Goal: Task Accomplishment & Management: Complete application form

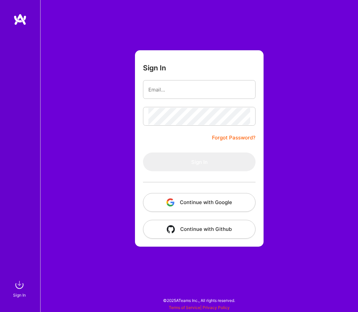
click at [207, 203] on button "Continue with Google" at bounding box center [199, 202] width 113 height 19
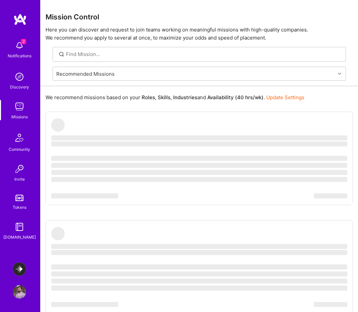
click at [21, 49] on img at bounding box center [19, 45] width 13 height 13
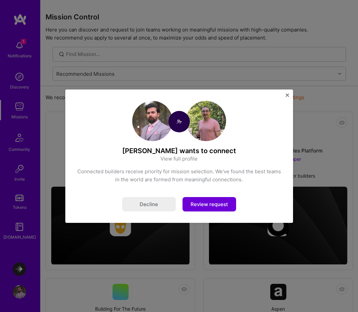
click at [211, 205] on button "Review request" at bounding box center [210, 204] width 54 height 14
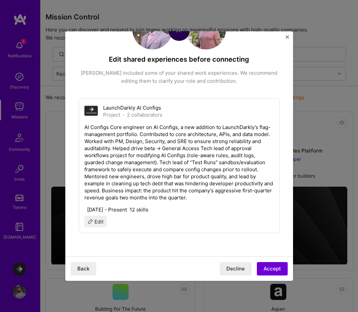
scroll to position [13, 0]
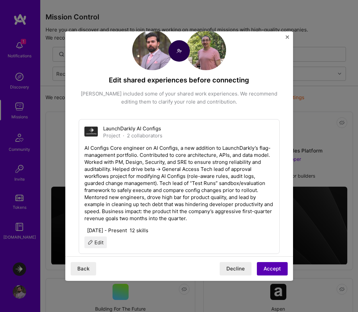
click at [272, 266] on button "Accept" at bounding box center [272, 268] width 31 height 13
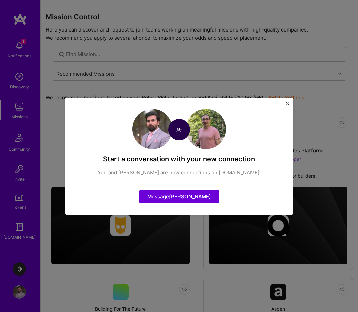
scroll to position [0, 0]
click at [286, 106] on button "Close" at bounding box center [287, 105] width 3 height 7
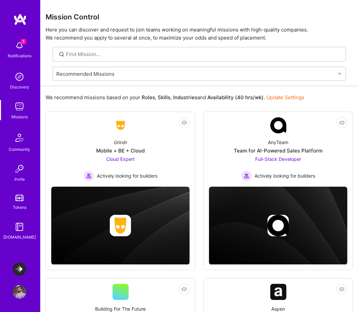
click at [23, 34] on div "1 Notifications Discovery Missions Community Invite Tokens [DOMAIN_NAME]" at bounding box center [20, 133] width 40 height 240
click at [23, 45] on img at bounding box center [19, 45] width 13 height 13
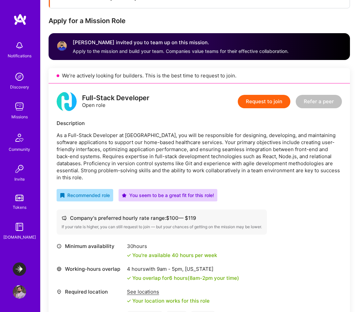
scroll to position [113, 0]
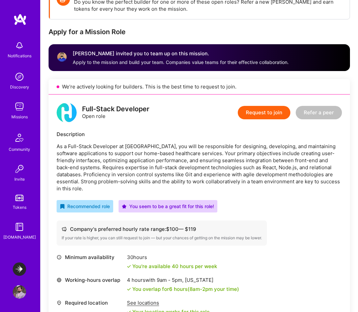
click at [249, 144] on p "As a Full-Stack Developer at [GEOGRAPHIC_DATA], you will be responsible for des…" at bounding box center [200, 167] width 286 height 49
click at [259, 113] on button "Request to join" at bounding box center [264, 112] width 53 height 13
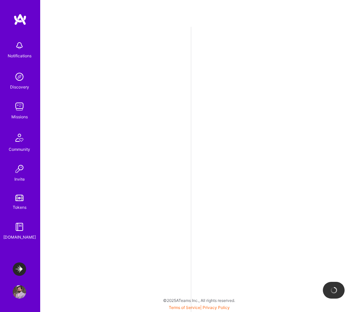
select select "CA"
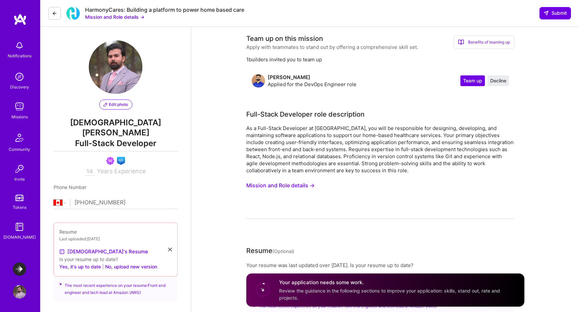
click at [283, 188] on button "Mission and Role details →" at bounding box center [280, 185] width 68 height 12
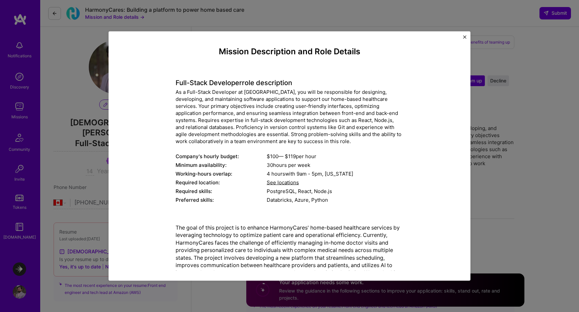
click at [257, 84] on h4 "Full-Stack Developer role description" at bounding box center [290, 82] width 228 height 8
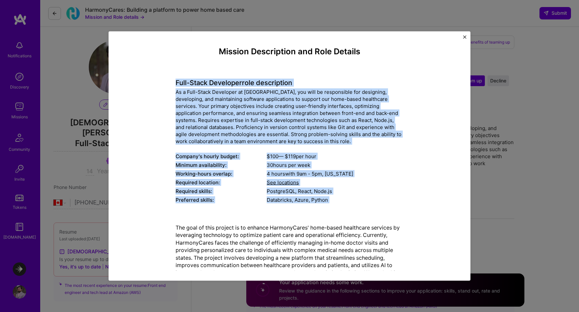
scroll to position [46, 0]
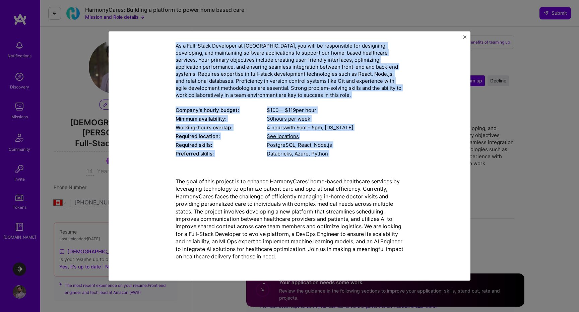
drag, startPoint x: 257, startPoint y: 84, endPoint x: 303, endPoint y: 244, distance: 166.5
click at [303, 244] on div "Mission Description and Role Details Full-Stack Developer role description As a…" at bounding box center [290, 132] width 228 height 265
copy div "Loremip Dolorsitame con Adip Elitsed Doei-Tempo Incididun utla etdoloremag Al e…"
click at [358, 79] on div "Mission Description and Role Details Full-Stack Developer role description As a…" at bounding box center [290, 156] width 362 height 250
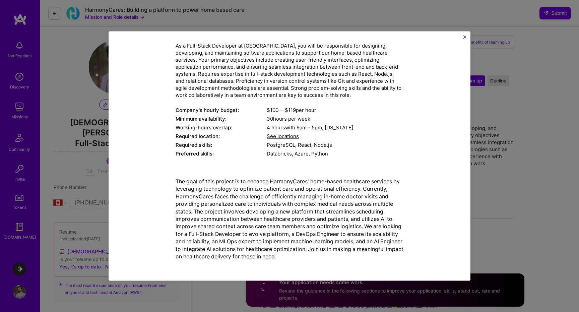
click at [358, 97] on div "Mission Description and Role Details Full-Stack Developer role description As a…" at bounding box center [289, 156] width 579 height 312
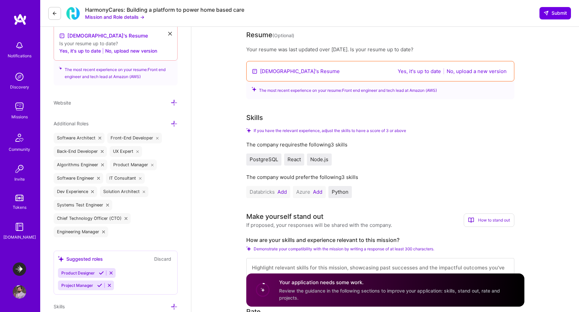
scroll to position [343, 0]
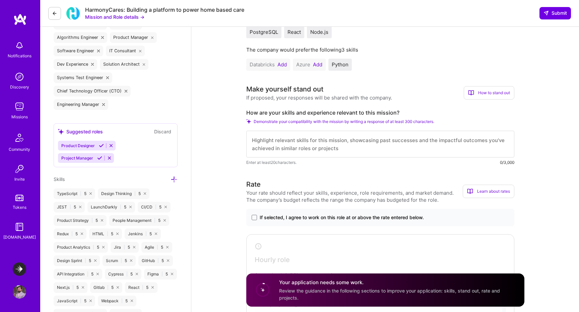
click at [298, 112] on label "How are your skills and experience relevant to this mission?" at bounding box center [380, 112] width 268 height 7
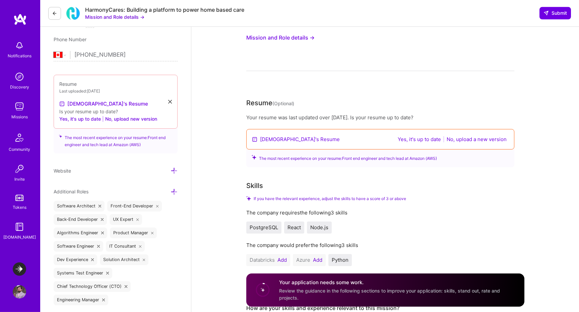
scroll to position [304, 0]
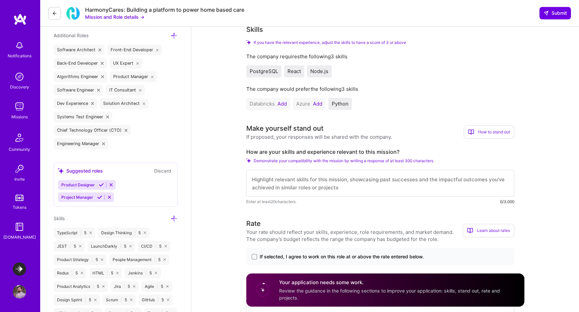
click at [294, 192] on textarea at bounding box center [380, 183] width 268 height 27
paste textarea "Lore ips dolo sitame, C’ad eli sed doeiusmodte in utlabor, etdo-magnaal enimadm…"
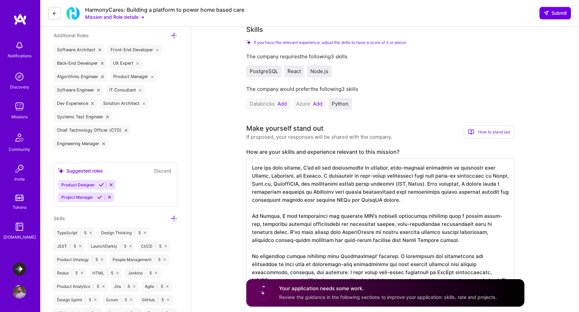
type textarea "Lore ips dolo sitame, C’ad eli sed doeiusmodte in utlabor, etdo-magnaal enimadm…"
click at [284, 104] on button "Add" at bounding box center [282, 103] width 9 height 5
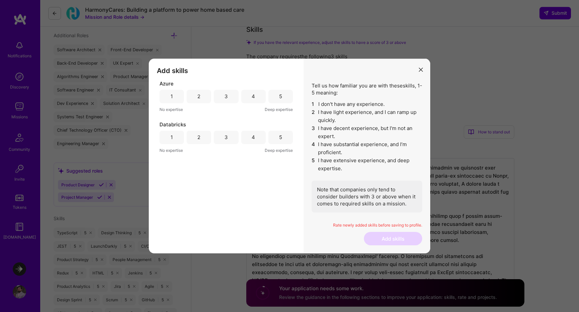
click at [252, 98] on div "4" at bounding box center [253, 96] width 3 height 7
click at [231, 141] on div "3" at bounding box center [226, 137] width 24 height 13
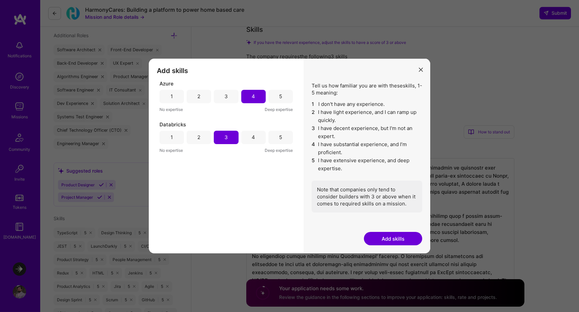
click at [358, 241] on button "Add skills" at bounding box center [393, 238] width 58 height 13
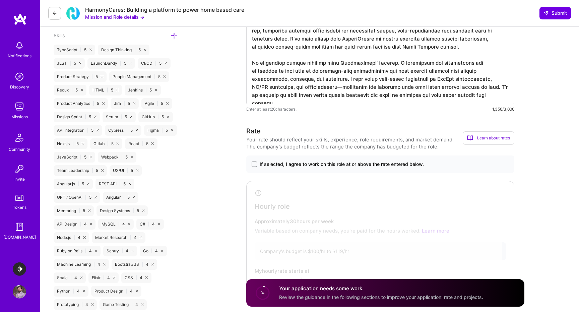
scroll to position [491, 0]
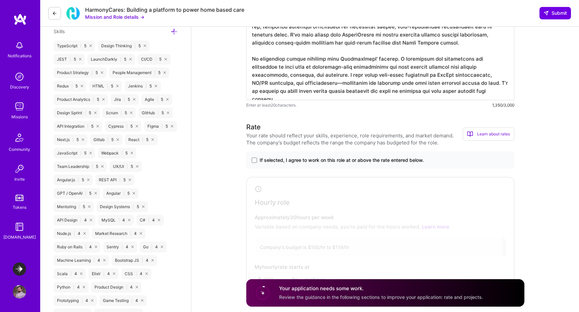
click at [287, 162] on span "If selected, I agree to work on this role at or above the rate entered below." at bounding box center [342, 160] width 164 height 7
click at [0, 0] on input "If selected, I agree to work on this role at or above the rate entered below." at bounding box center [0, 0] width 0 height 0
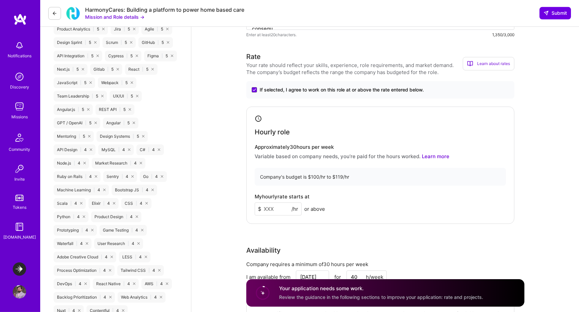
scroll to position [567, 0]
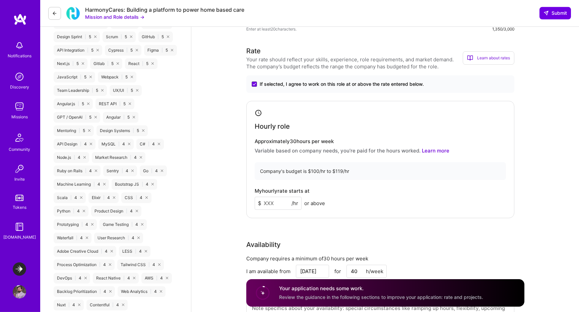
click at [263, 208] on input at bounding box center [278, 203] width 47 height 13
type input "110"
click at [358, 211] on div "Hourly role Approximately 30 hours per week Variable based on company needs, yo…" at bounding box center [380, 159] width 268 height 117
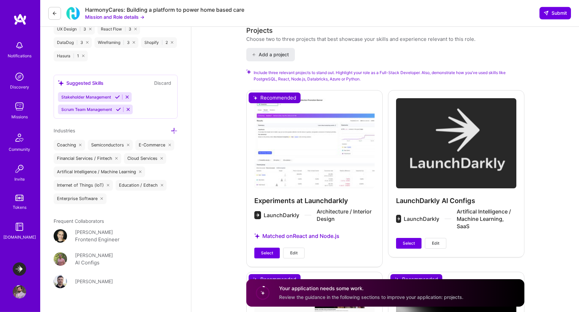
scroll to position [949, 0]
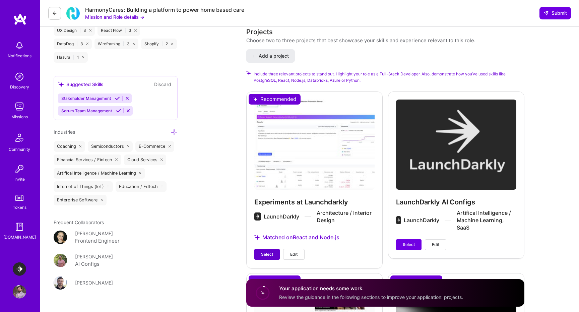
click at [272, 251] on button "Select" at bounding box center [266, 254] width 25 height 11
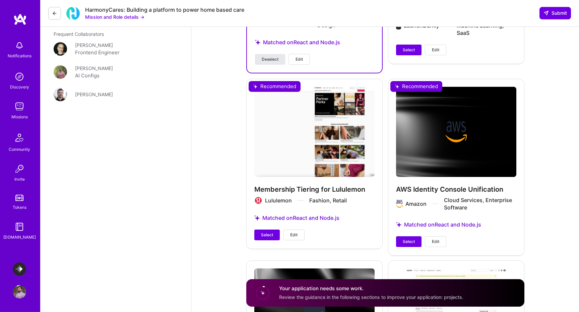
scroll to position [1142, 0]
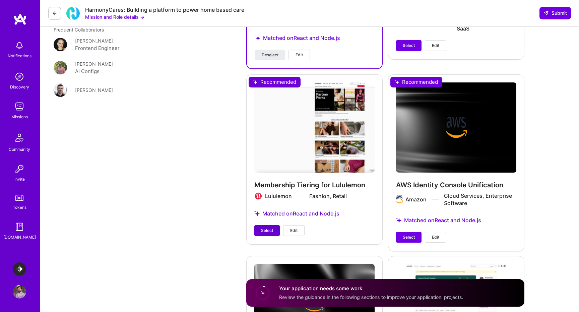
click at [274, 229] on button "Select" at bounding box center [266, 230] width 25 height 11
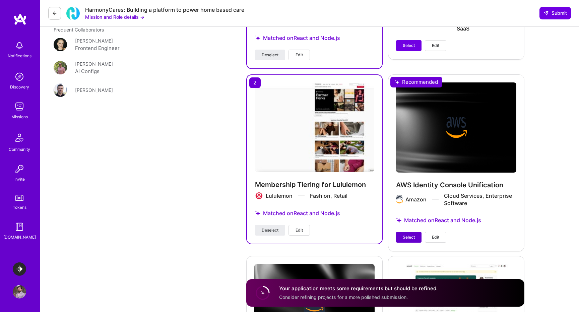
click at [358, 237] on span "Select" at bounding box center [409, 237] width 12 height 6
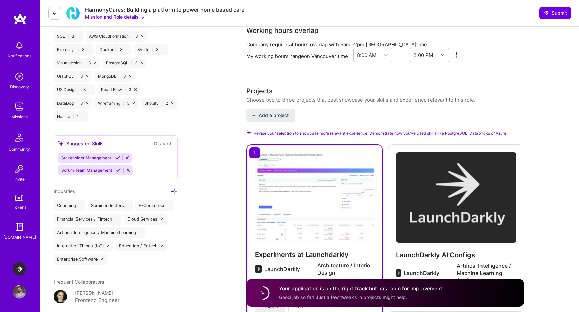
scroll to position [984, 0]
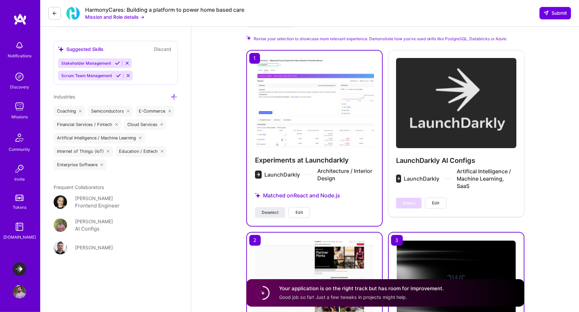
click at [305, 215] on button "Edit" at bounding box center [299, 212] width 21 height 11
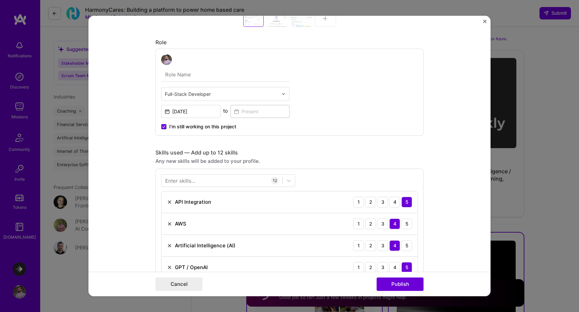
scroll to position [356, 0]
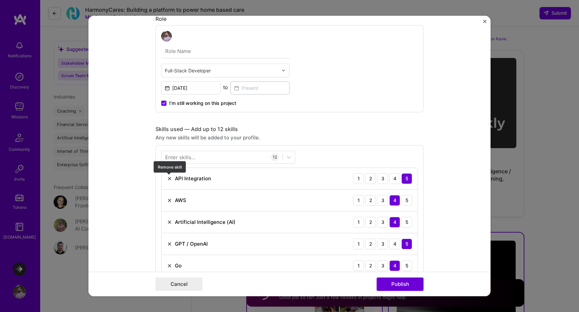
click at [170, 181] on img at bounding box center [169, 178] width 5 height 5
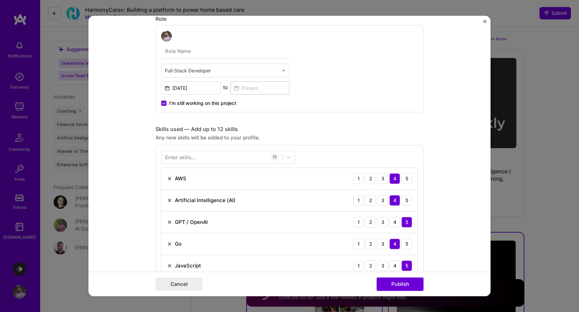
click at [180, 160] on div "Enter skills..." at bounding box center [180, 157] width 30 height 7
click at [180, 155] on div "Enter skills..." at bounding box center [180, 157] width 30 height 7
click at [195, 154] on div "Enter skills..." at bounding box center [180, 157] width 30 height 7
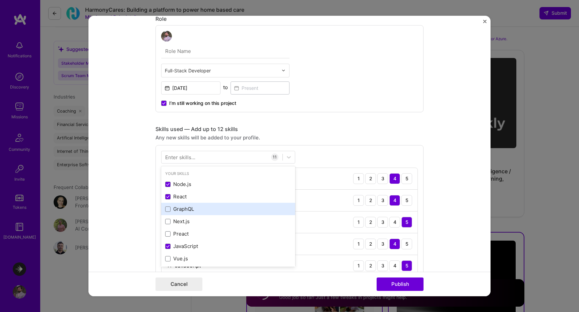
scroll to position [386, 0]
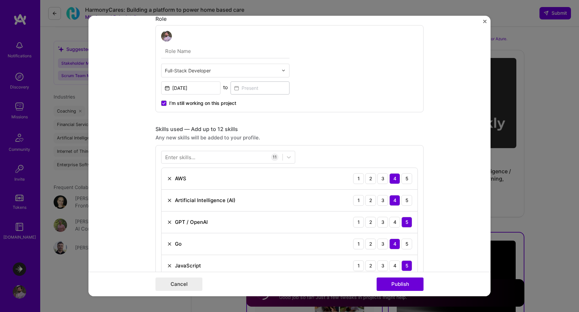
click at [358, 121] on div "Project title Experiments at Launchdarkly Company LaunchDarkly Project industry…" at bounding box center [290, 289] width 268 height 1232
click at [214, 157] on div at bounding box center [222, 157] width 121 height 11
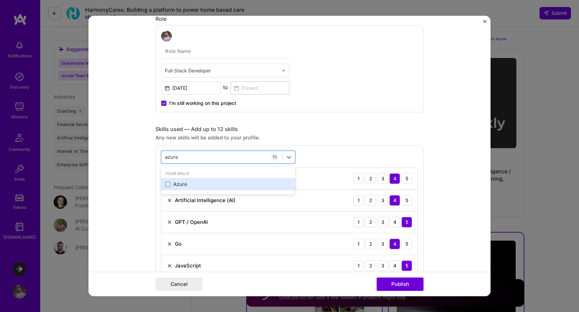
click at [187, 185] on div "Azure" at bounding box center [228, 184] width 126 height 7
type input "azure"
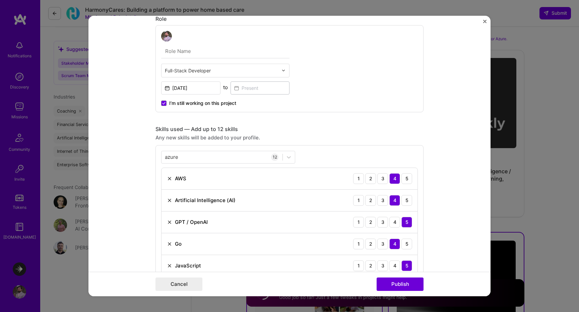
click at [358, 132] on div "Skills used — Add up to 12 skills" at bounding box center [290, 129] width 268 height 7
click at [207, 157] on div "azure azure" at bounding box center [222, 157] width 121 height 11
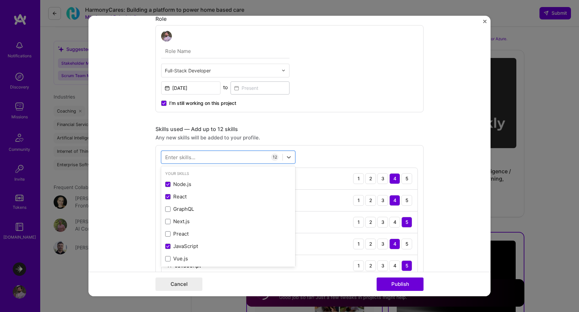
click at [358, 105] on div "Full-Stack Developer [DATE] to I’m still working on this project" at bounding box center [290, 68] width 268 height 87
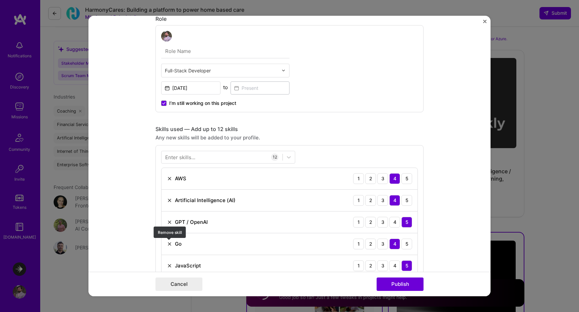
click at [170, 246] on img at bounding box center [169, 243] width 5 height 5
click at [189, 158] on div "Enter skills..." at bounding box center [180, 157] width 30 height 7
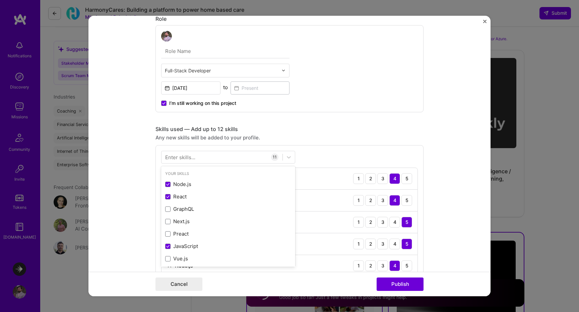
click at [295, 116] on div "Project title Experiments at Launchdarkly Company LaunchDarkly Project industry…" at bounding box center [290, 289] width 268 height 1232
click at [183, 161] on div "Enter skills..." at bounding box center [180, 157] width 30 height 7
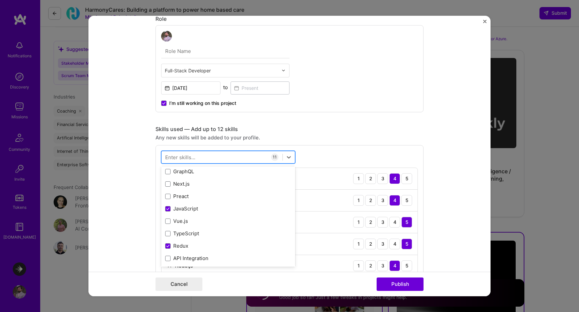
click at [191, 162] on div at bounding box center [222, 157] width 121 height 11
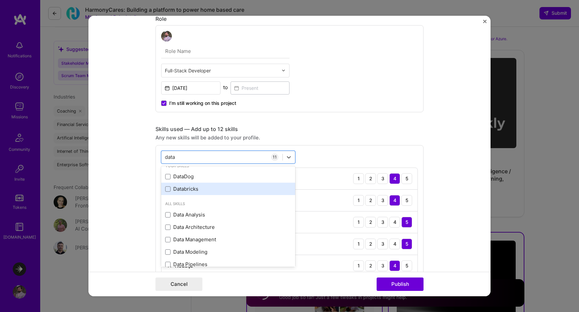
click at [192, 190] on div "Databricks" at bounding box center [228, 188] width 126 height 7
type input "data"
click at [358, 261] on form "Project title Experiments at Launchdarkly Company LaunchDarkly Project industry…" at bounding box center [290, 156] width 402 height 281
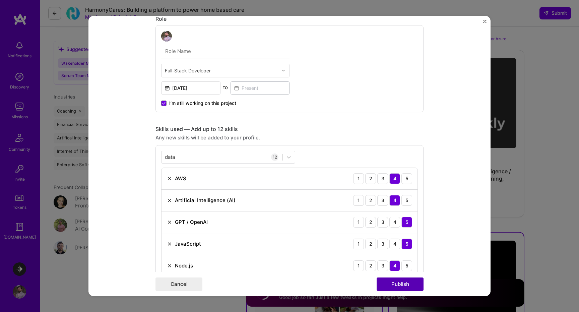
click at [358, 284] on button "Publish" at bounding box center [400, 284] width 47 height 13
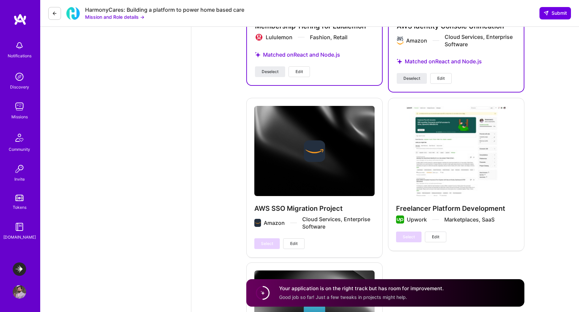
scroll to position [1451, 0]
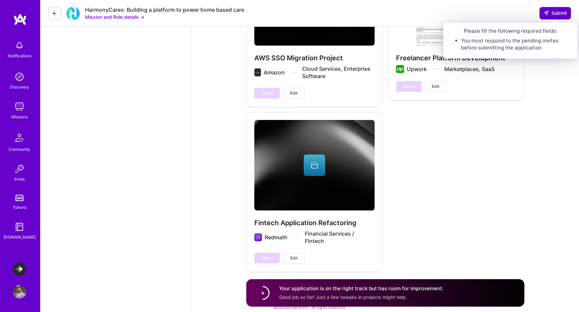
click at [358, 10] on span "Submit" at bounding box center [555, 13] width 23 height 7
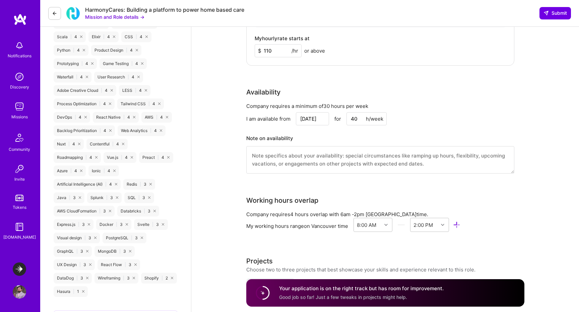
scroll to position [882, 0]
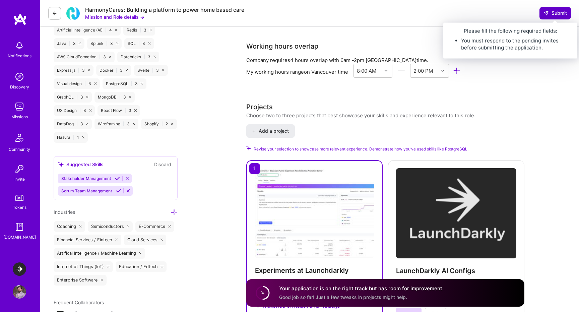
click at [358, 17] on button "Submit" at bounding box center [556, 13] width 32 height 12
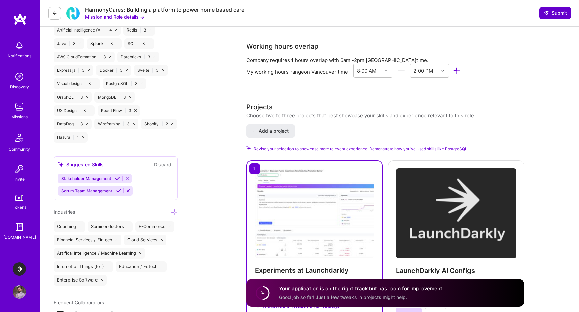
click at [358, 17] on button "Submit" at bounding box center [556, 13] width 32 height 12
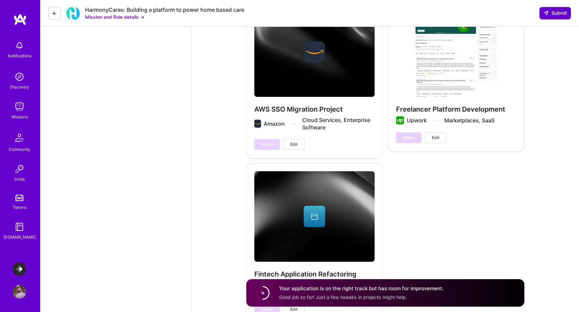
scroll to position [1468, 0]
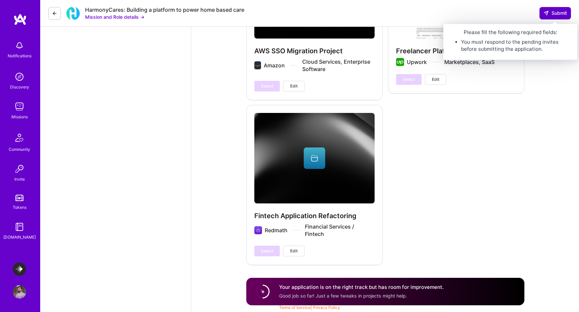
click at [358, 15] on icon at bounding box center [546, 12] width 5 height 5
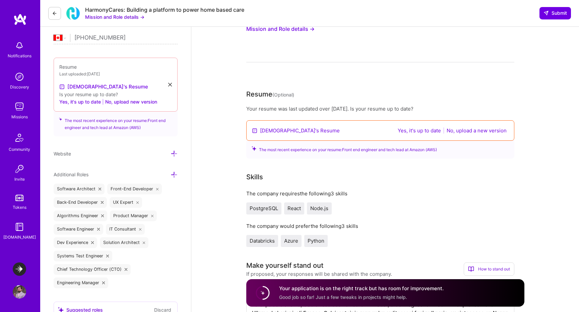
scroll to position [0, 0]
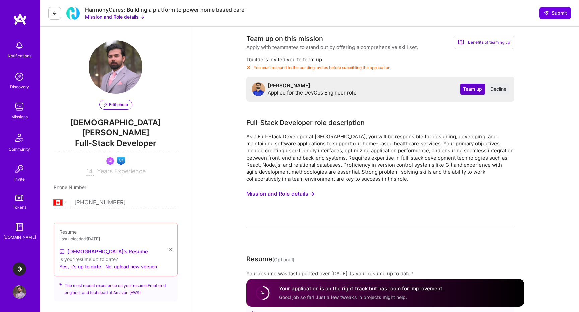
click at [358, 89] on span "Team up" at bounding box center [472, 89] width 19 height 7
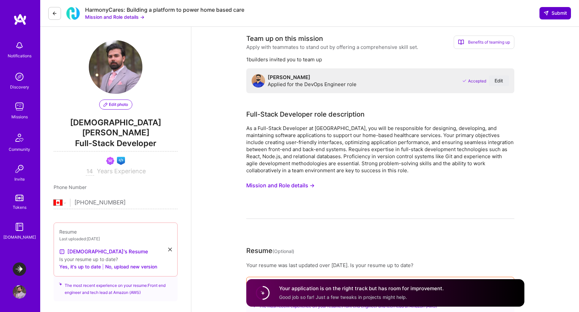
click at [358, 13] on span "Submit" at bounding box center [555, 13] width 23 height 7
